Goal: Information Seeking & Learning: Learn about a topic

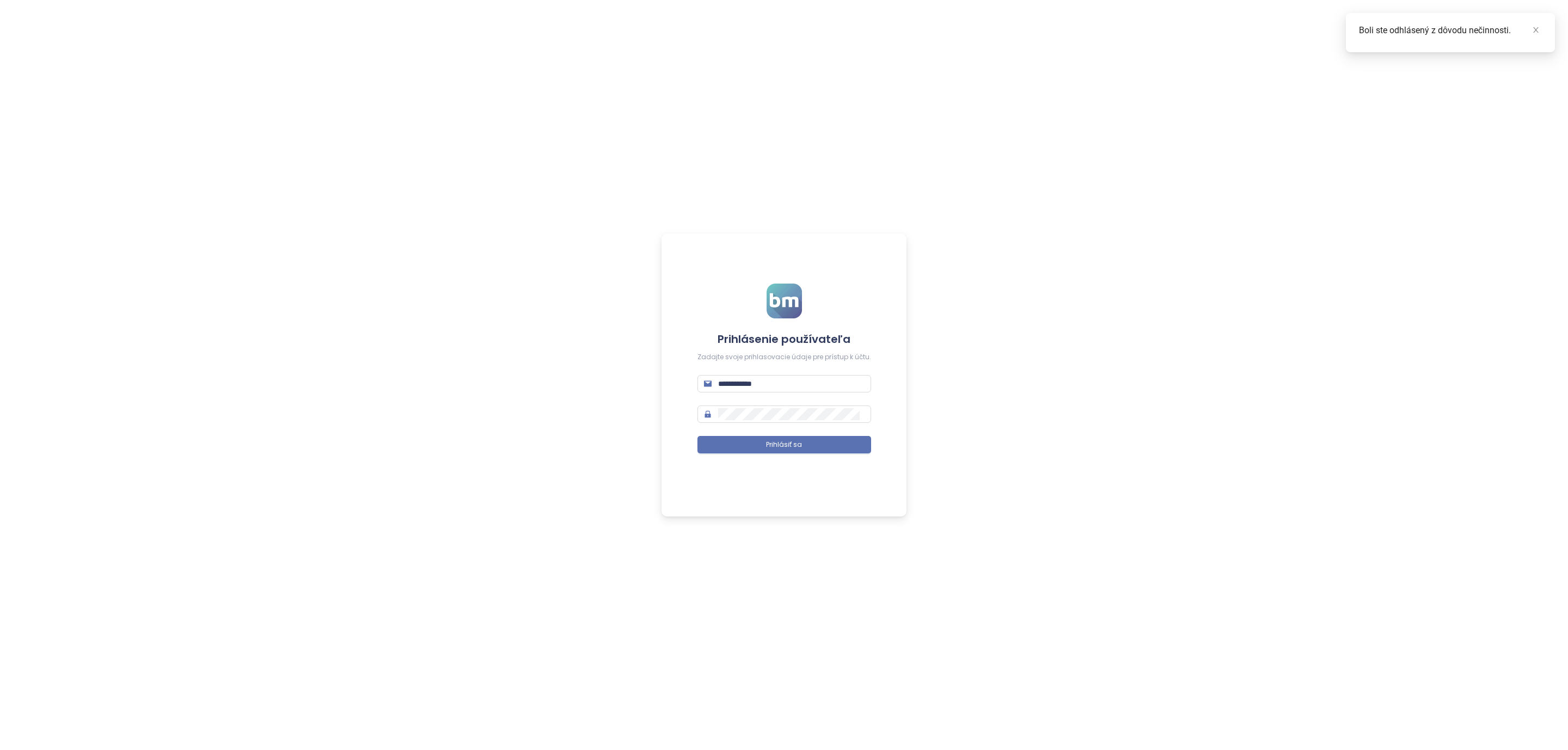
click at [263, 484] on div "**********" at bounding box center [784, 375] width 1568 height 750
click at [719, 443] on button "Prihlásiť sa" at bounding box center [784, 445] width 174 height 17
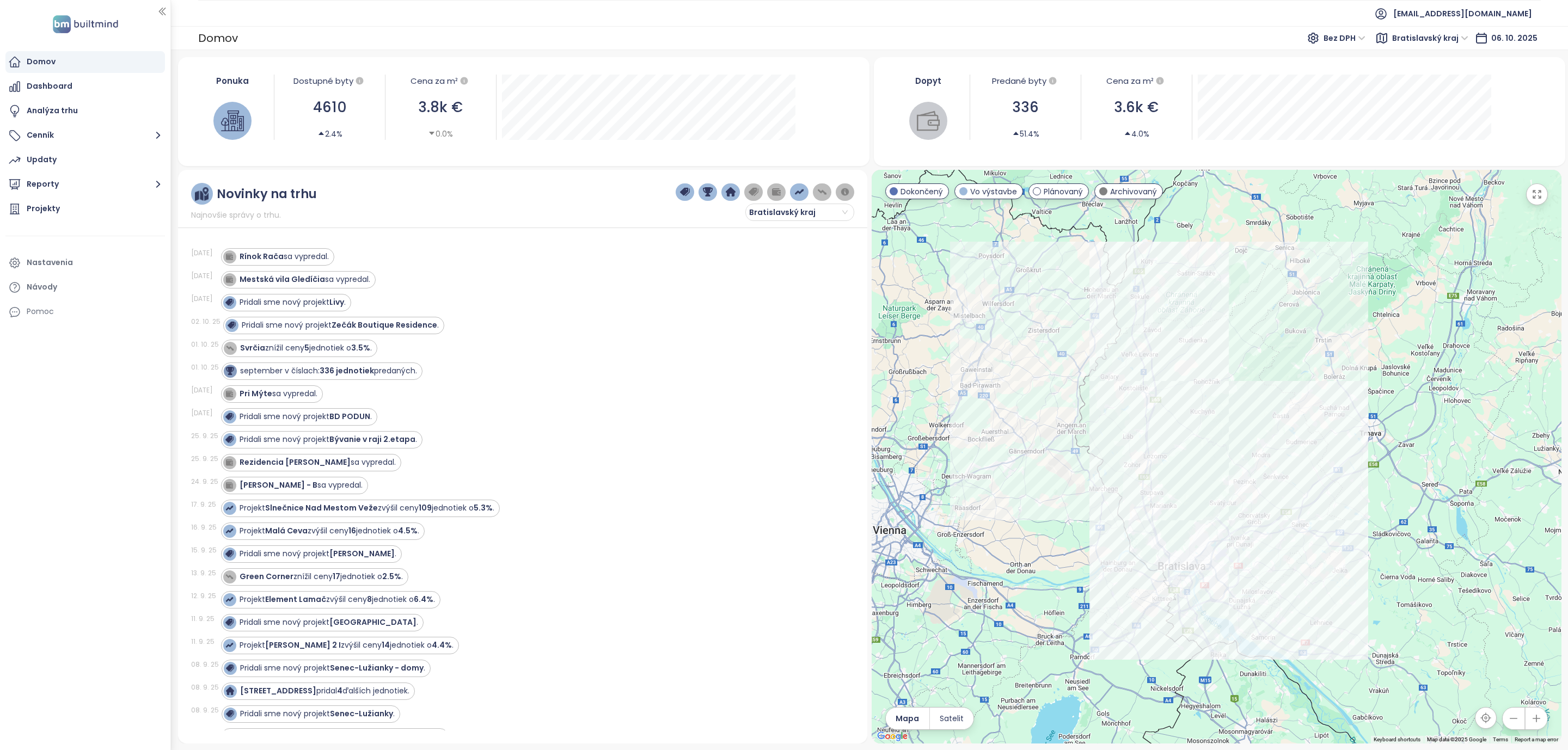
click at [60, 68] on div "Domov" at bounding box center [85, 62] width 159 height 21
click at [379, 324] on strong "Zečák Boutique Residence" at bounding box center [384, 325] width 105 height 11
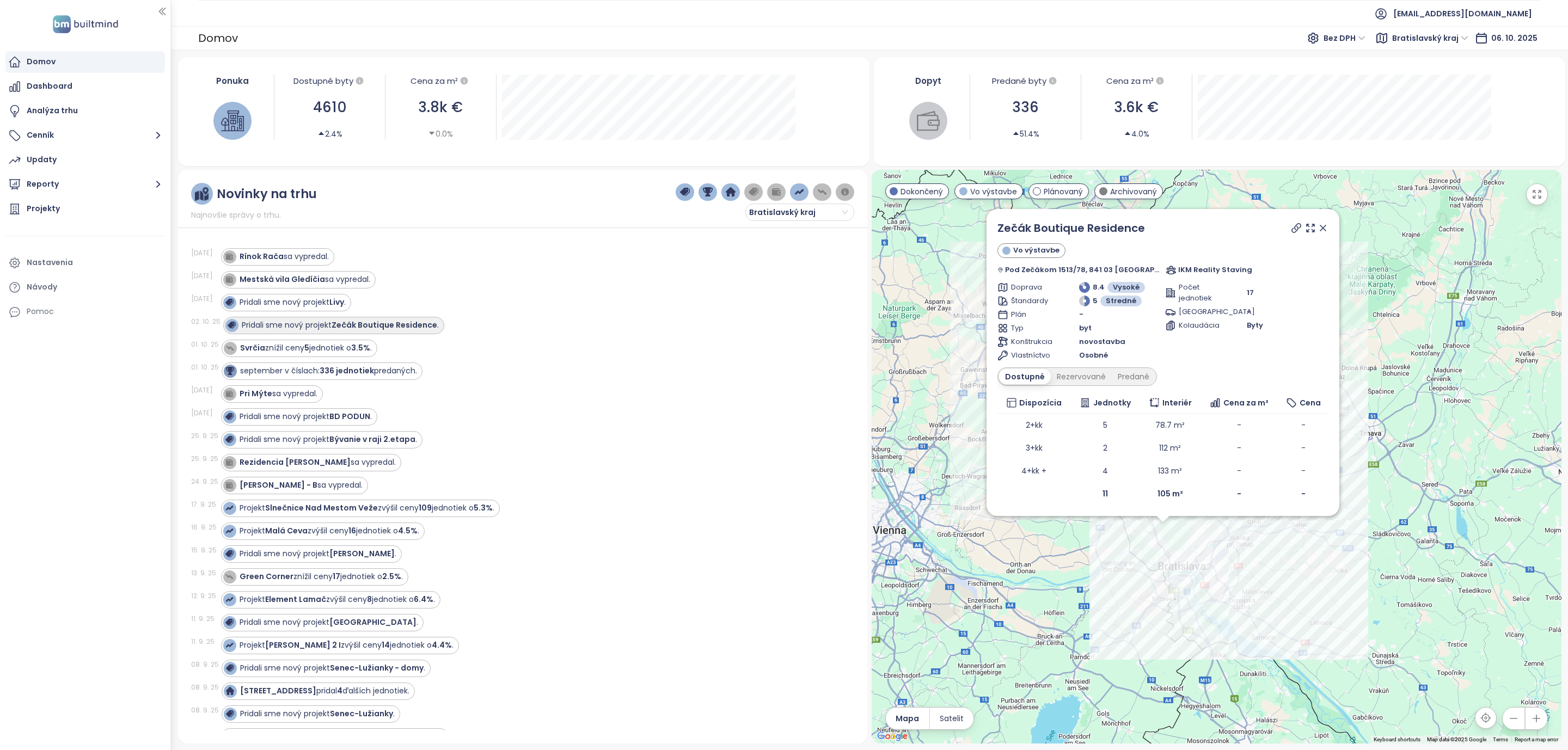
click at [379, 325] on strong "Zečák Boutique Residence" at bounding box center [384, 325] width 105 height 11
click at [1318, 224] on icon at bounding box center [1323, 228] width 11 height 11
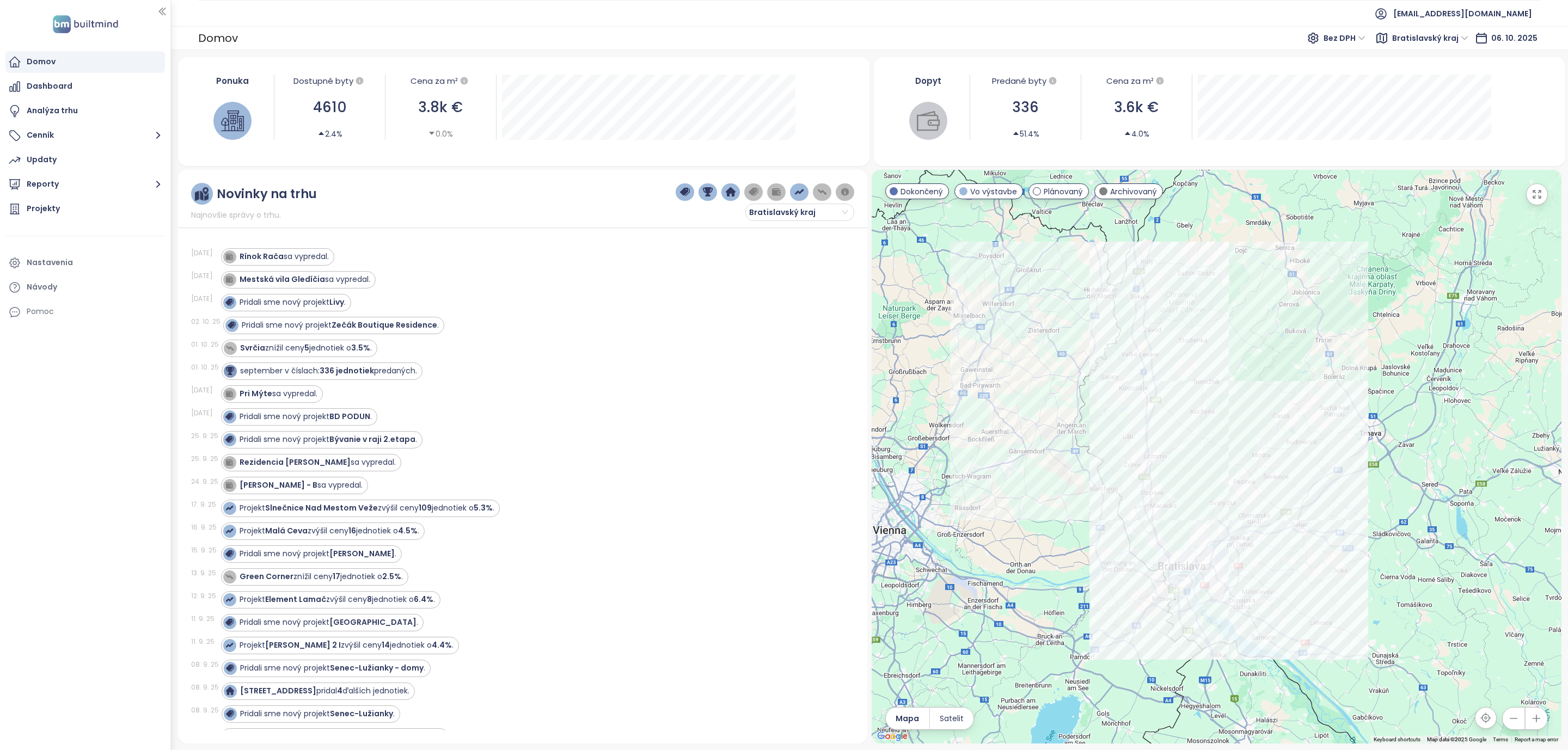
click at [538, 403] on div "Pri Mýte sa vypredal." at bounding box center [532, 394] width 621 height 17
click at [351, 420] on strong "BD PODUN" at bounding box center [350, 417] width 41 height 11
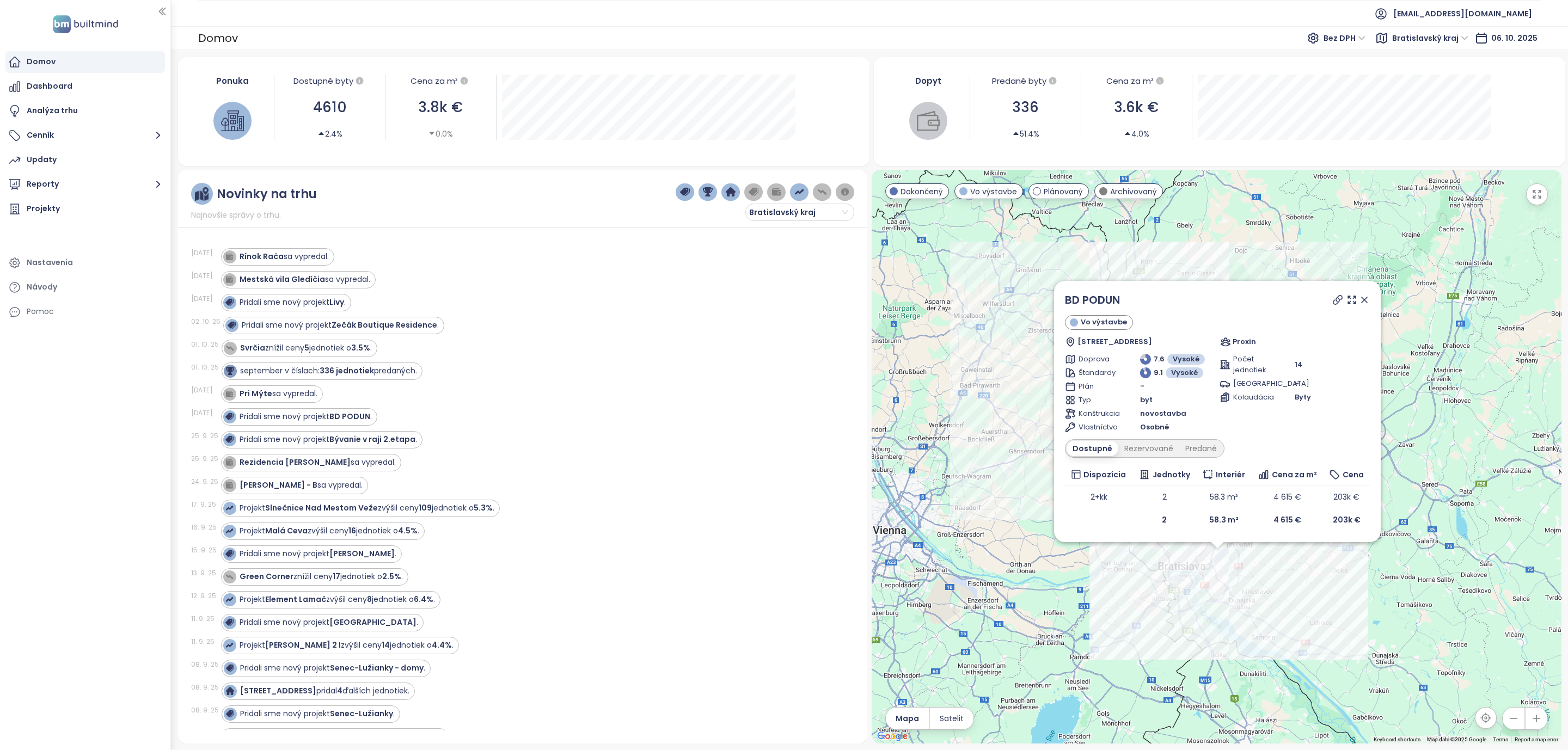
drag, startPoint x: 1364, startPoint y: 297, endPoint x: 508, endPoint y: 289, distance: 856.0
click at [1364, 297] on icon at bounding box center [1364, 300] width 11 height 11
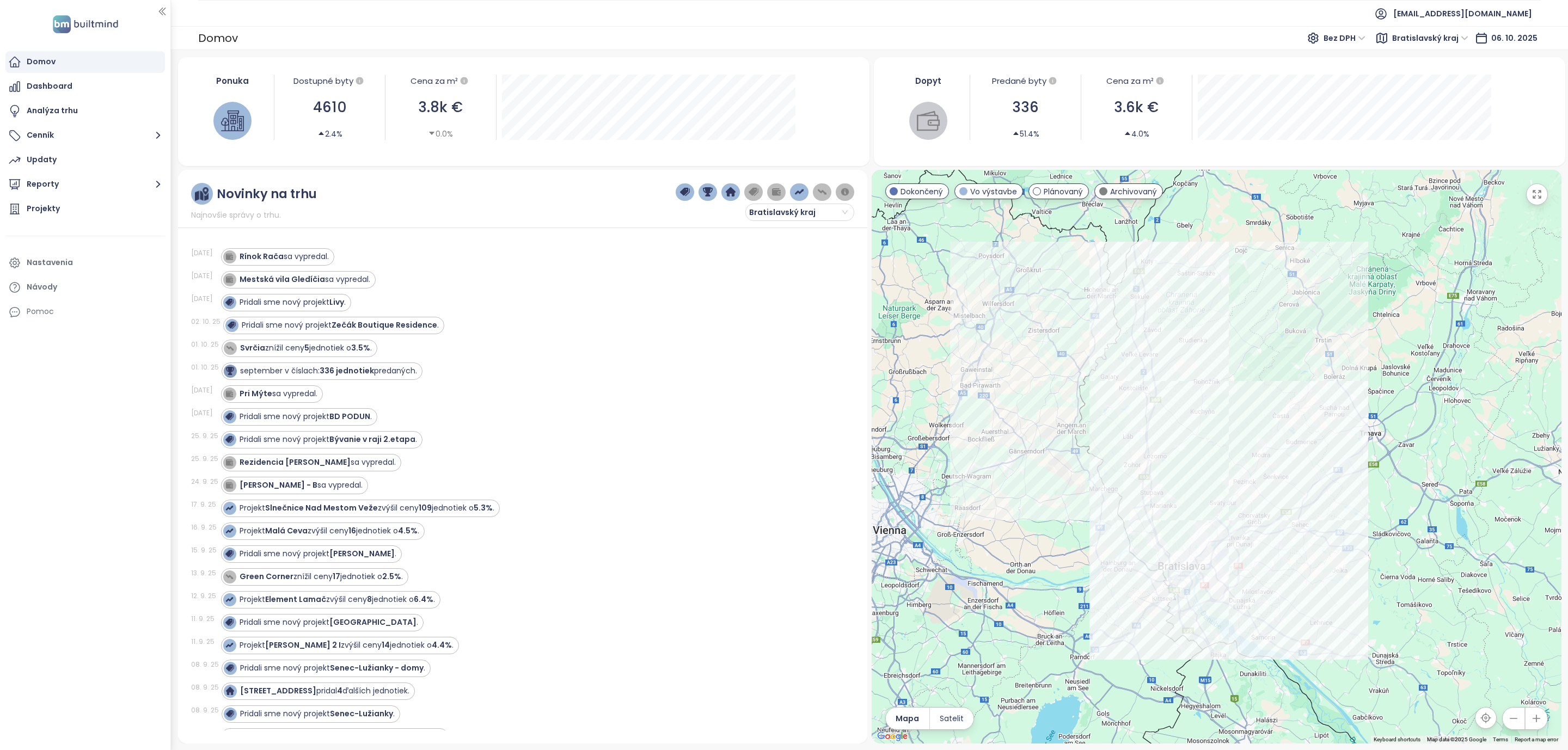
click at [547, 418] on div "Pridali sme nový projekt BD PODUN ." at bounding box center [532, 417] width 621 height 17
click at [38, 178] on button "Reporty" at bounding box center [85, 184] width 159 height 21
click at [38, 249] on div "Bratislava I-V" at bounding box center [60, 249] width 50 height 14
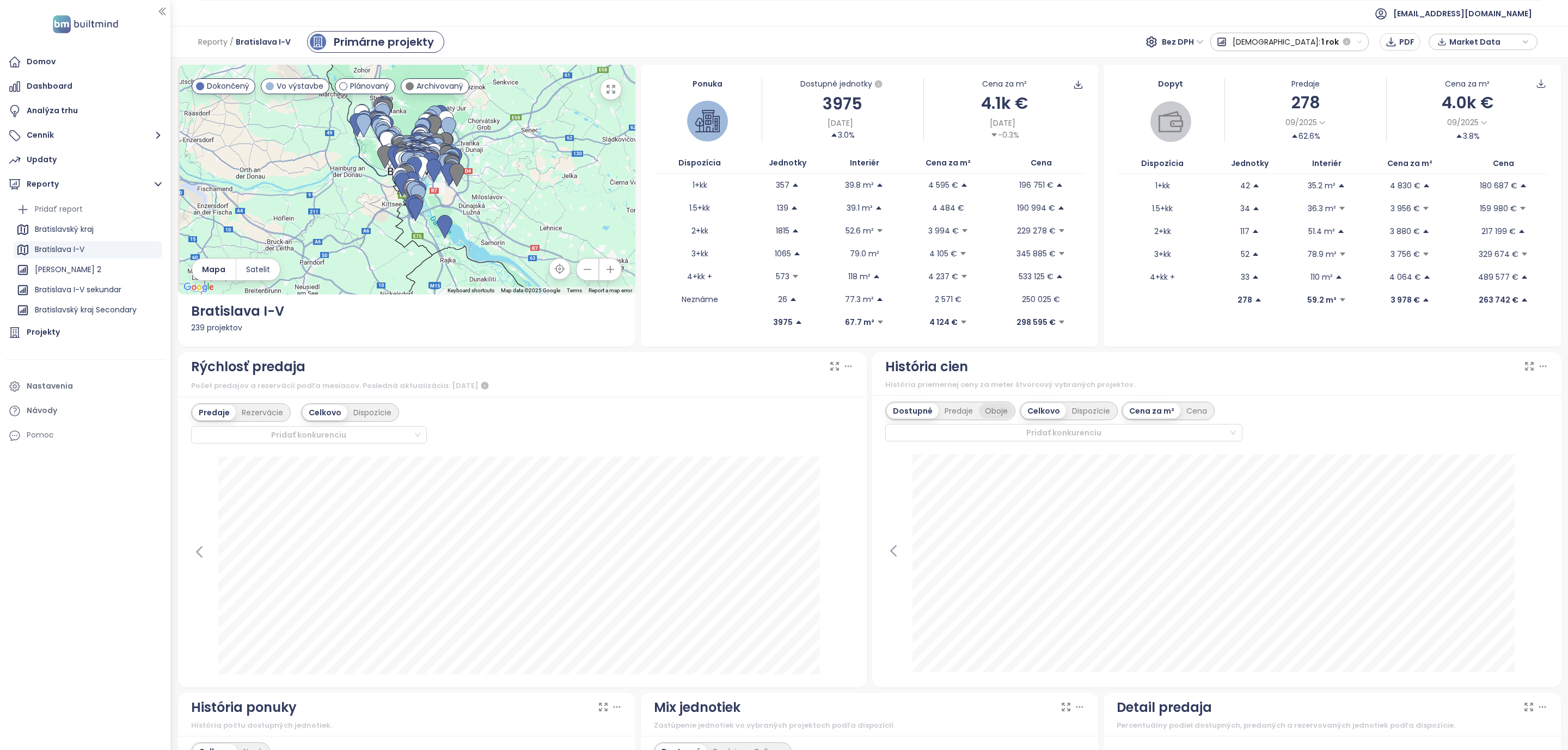
click at [1002, 411] on div "Oboje" at bounding box center [996, 411] width 35 height 15
click at [1538, 369] on icon at bounding box center [1543, 366] width 11 height 11
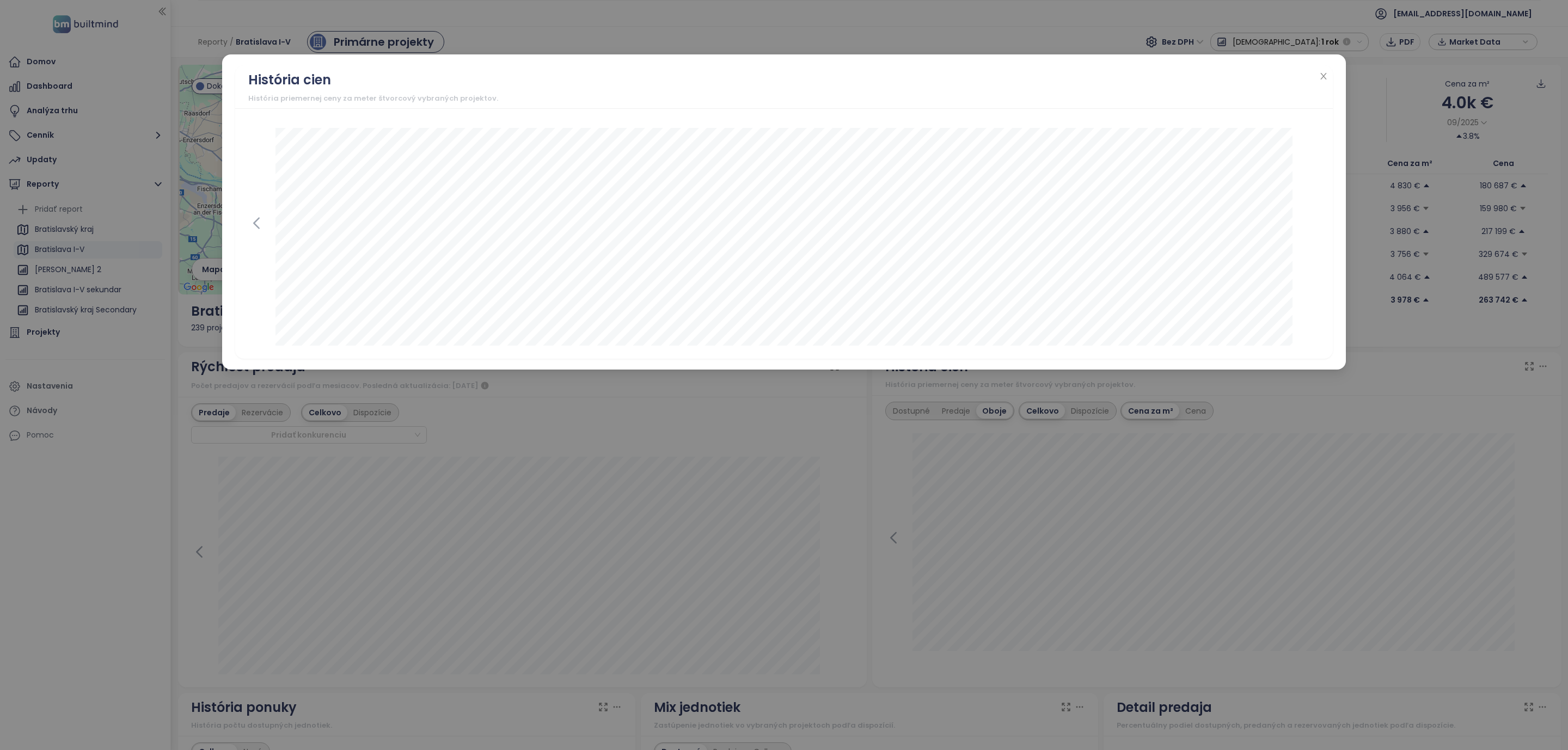
click at [1317, 72] on div "História cien" at bounding box center [784, 80] width 1072 height 21
click at [1322, 74] on icon "close" at bounding box center [1323, 76] width 6 height 7
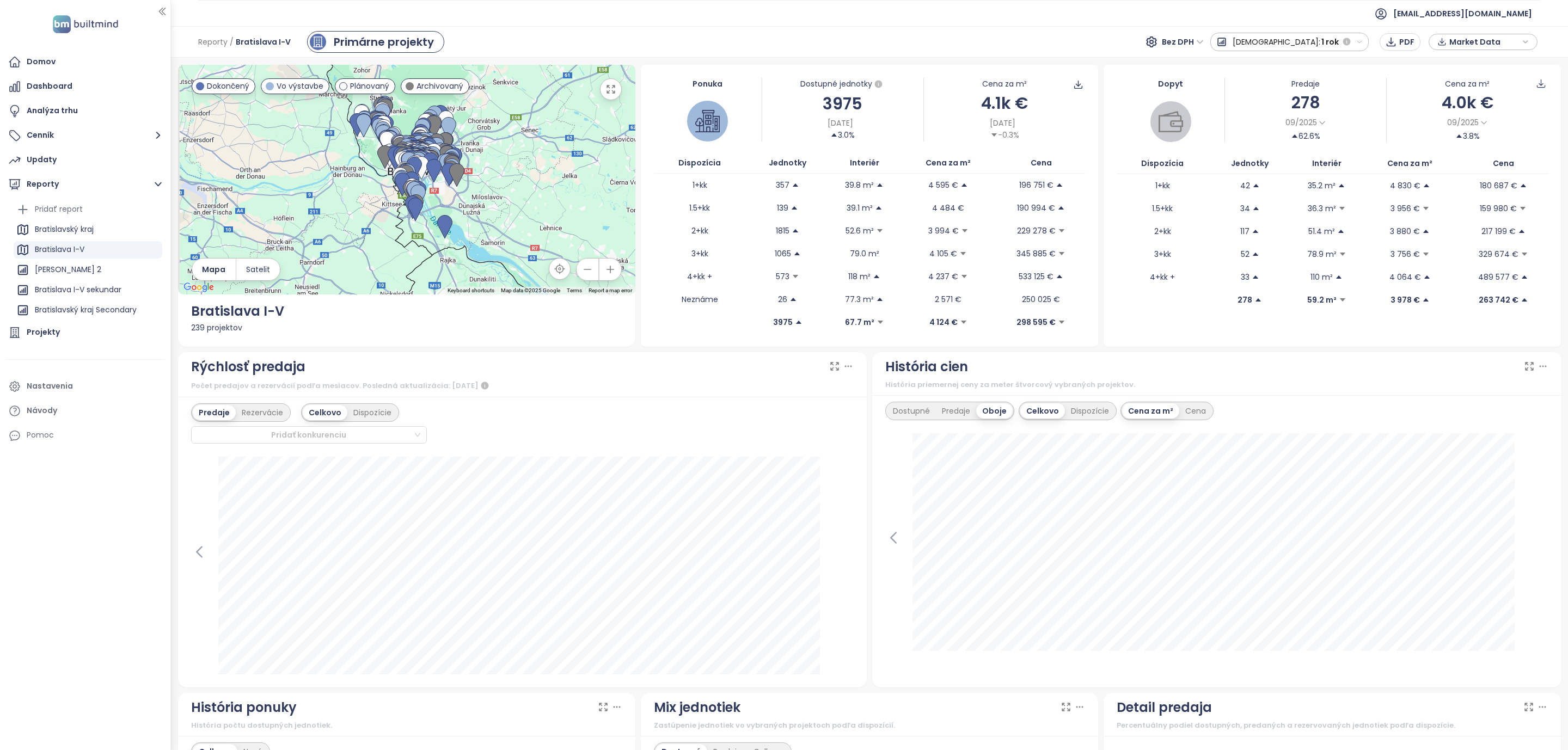
click at [1329, 45] on span "1 rok" at bounding box center [1330, 41] width 17 height 20
click at [1299, 157] on div "Celé obdobie" at bounding box center [1259, 159] width 96 height 20
click at [1510, 371] on div "História cien" at bounding box center [1217, 367] width 664 height 21
click at [1524, 366] on icon at bounding box center [1529, 366] width 11 height 11
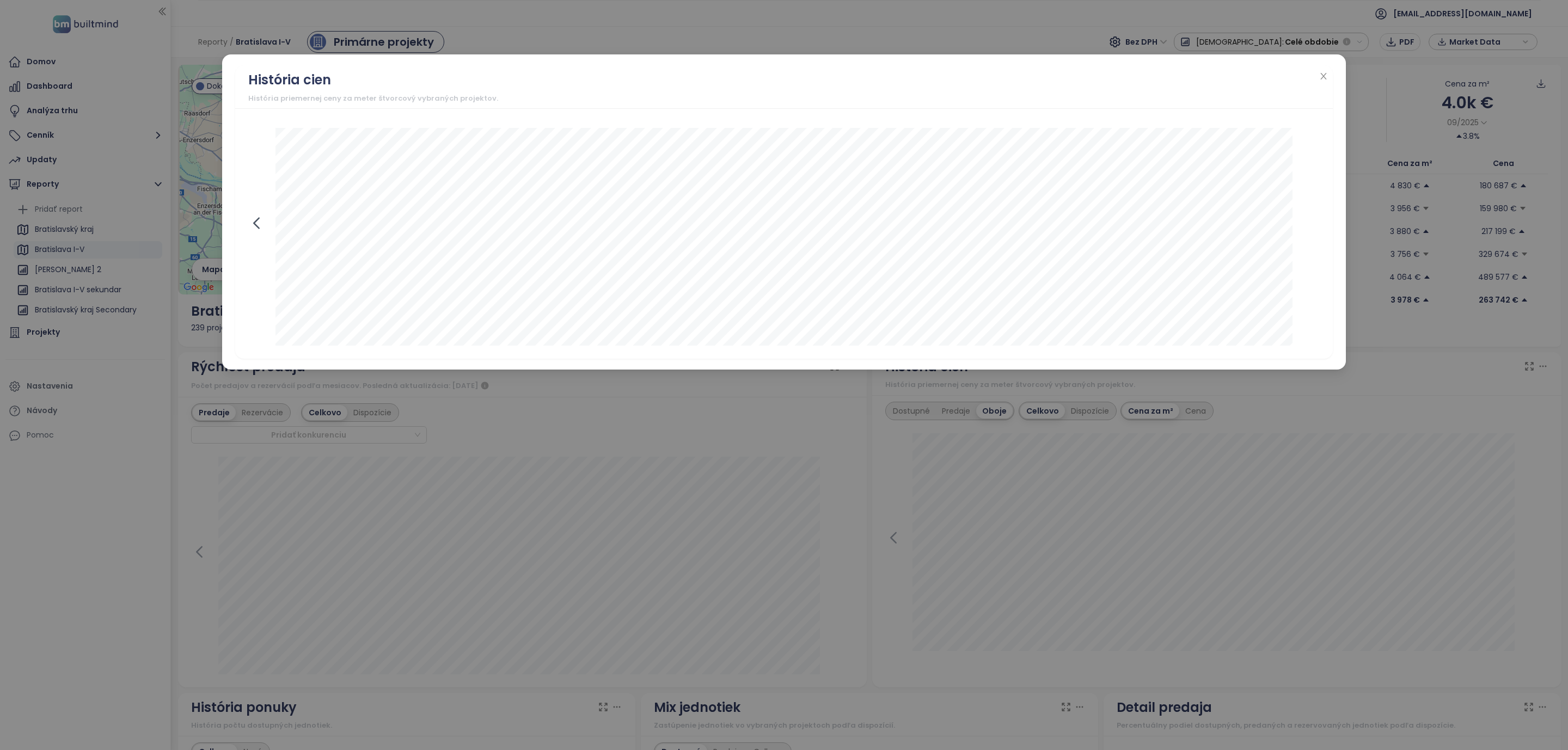
click at [259, 226] on icon at bounding box center [256, 223] width 16 height 16
click at [259, 226] on div at bounding box center [784, 237] width 1072 height 218
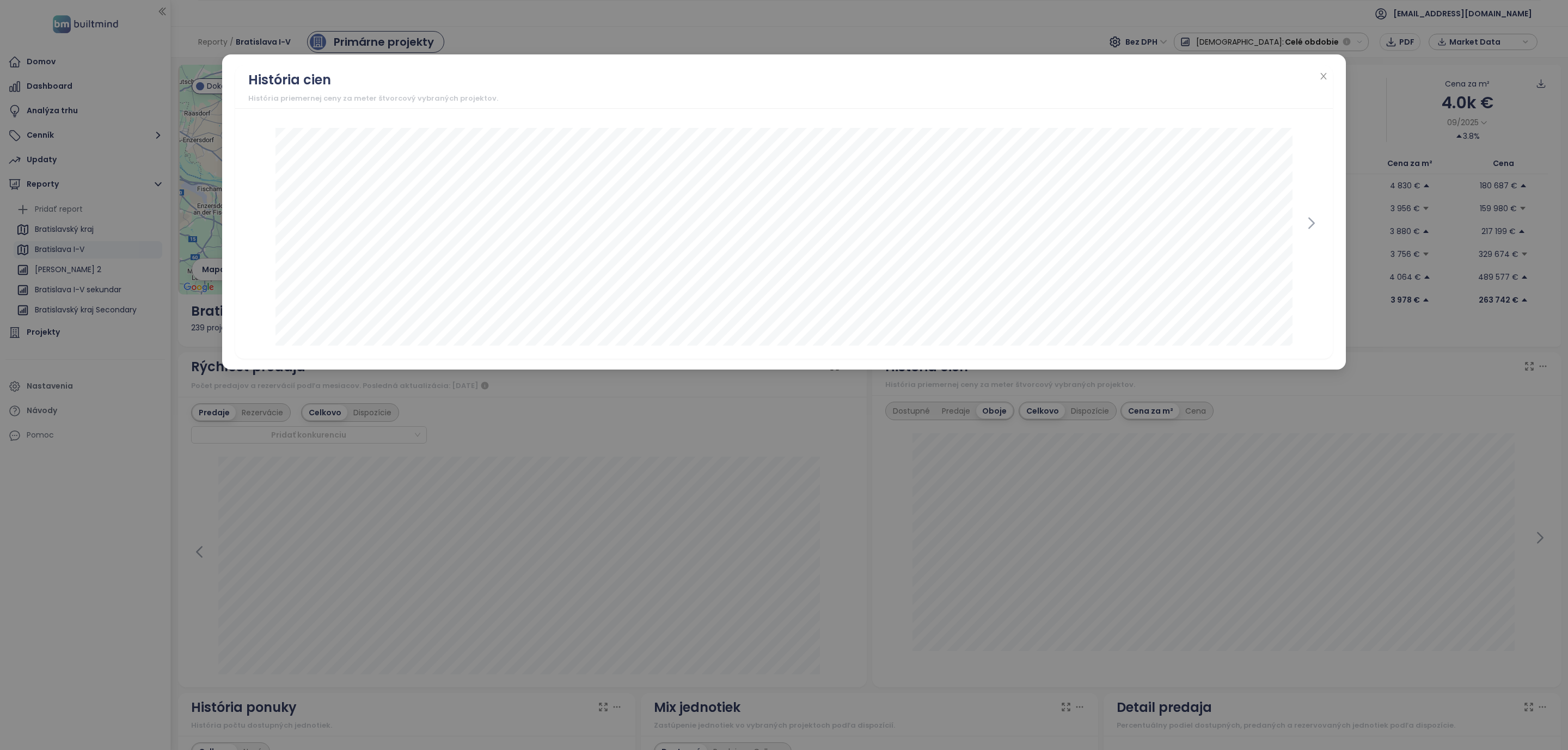
click at [259, 226] on div at bounding box center [784, 237] width 1072 height 218
click at [1313, 225] on icon at bounding box center [1312, 224] width 5 height 10
click at [256, 232] on div "[DATE] dostupné: 3 840 € predané: 3 663 €" at bounding box center [784, 237] width 1072 height 218
click at [245, 226] on div "[DATE] dostupné: 3 840 € predané: 3 663 €" at bounding box center [784, 233] width 1097 height 250
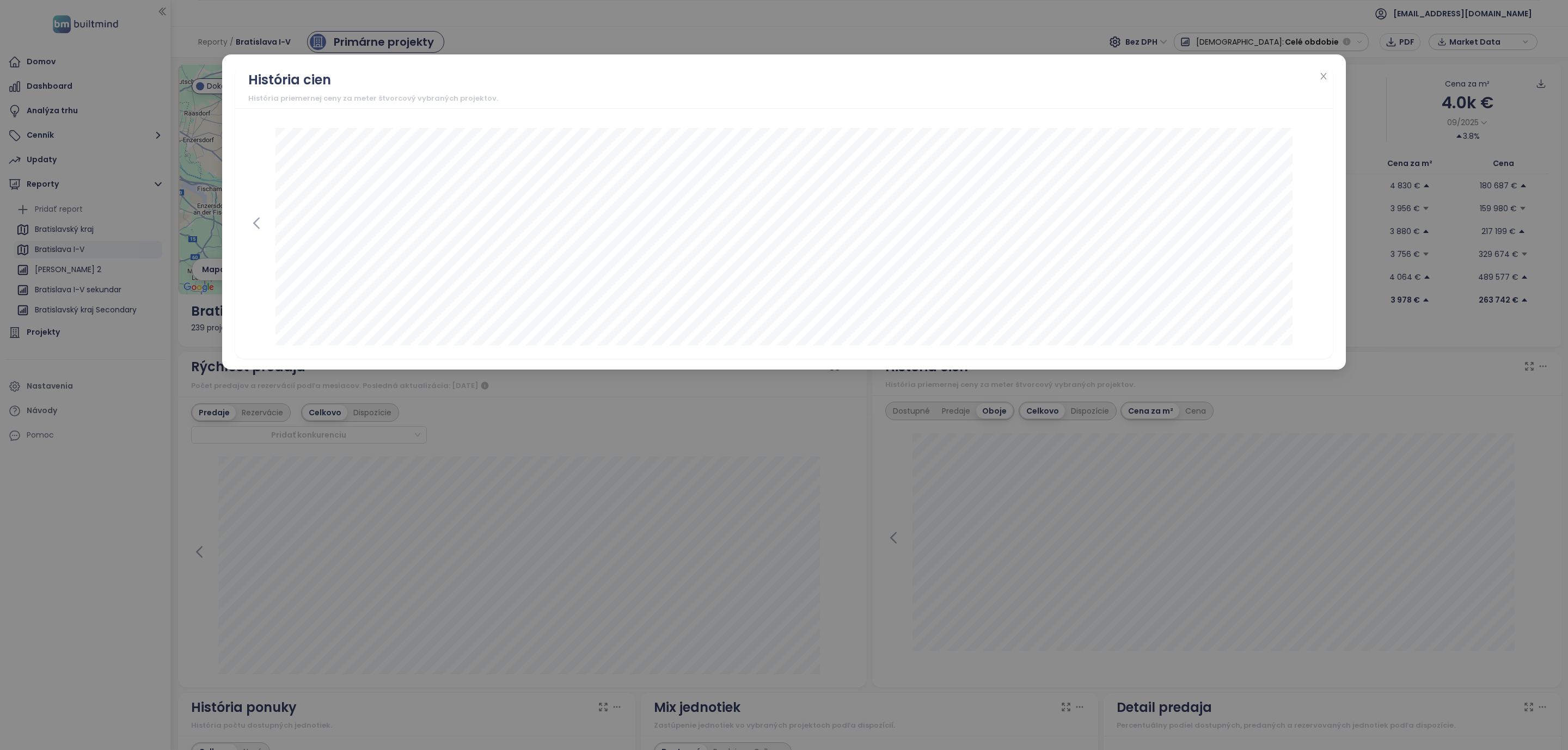
click at [251, 225] on icon at bounding box center [256, 223] width 16 height 16
click at [1328, 81] on span "Close" at bounding box center [1324, 77] width 12 height 12
